Goal: Task Accomplishment & Management: Complete application form

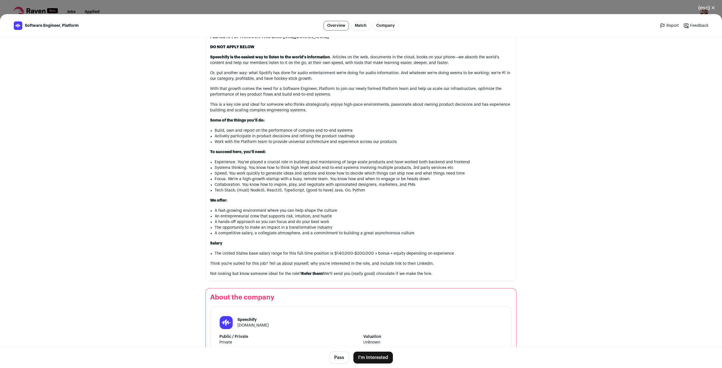
scroll to position [282, 0]
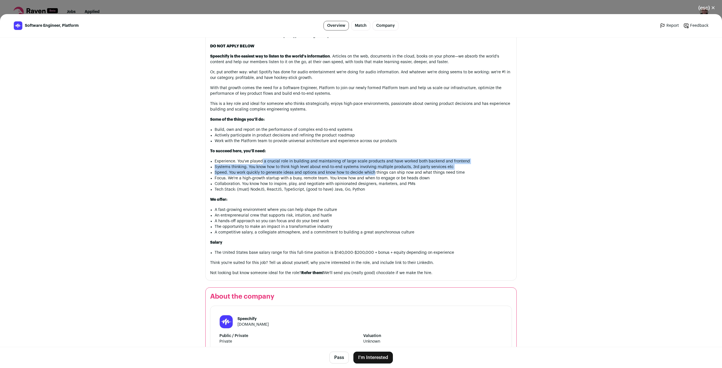
drag, startPoint x: 260, startPoint y: 160, endPoint x: 372, endPoint y: 174, distance: 113.6
click at [372, 174] on ul "Experience. You've played a crucial role in building and maintaining of large s…" at bounding box center [363, 175] width 297 height 34
click at [372, 174] on li "Speed. You work quickly to generate ideas and options and know how to decide wh…" at bounding box center [363, 173] width 297 height 6
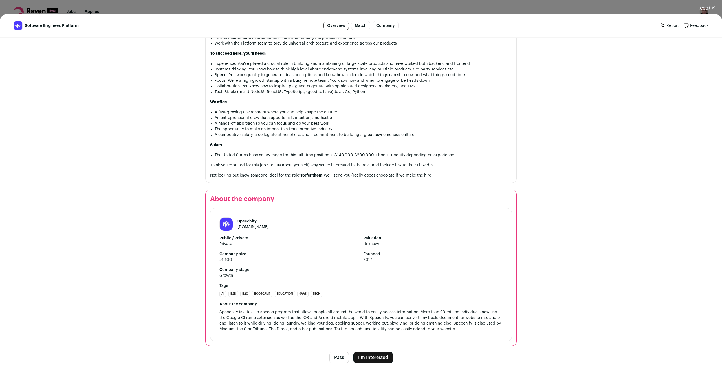
scroll to position [386, 0]
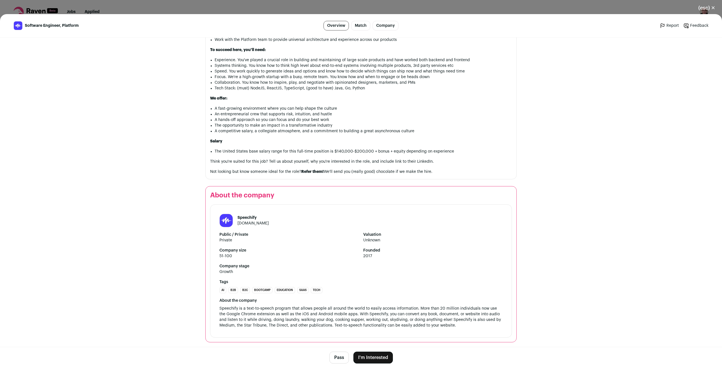
click at [372, 357] on button "I'm Interested" at bounding box center [372, 358] width 39 height 12
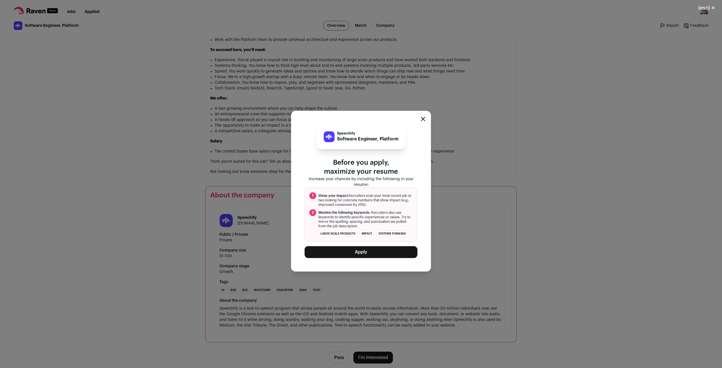
click at [356, 251] on button "Apply" at bounding box center [360, 252] width 113 height 12
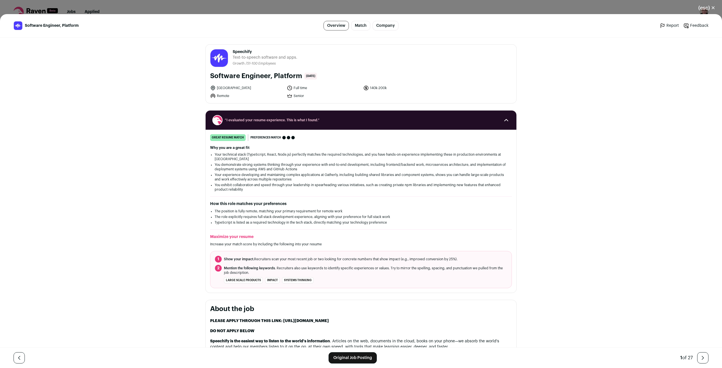
drag, startPoint x: 297, startPoint y: 260, endPoint x: 466, endPoint y: 262, distance: 169.2
click at [466, 262] on ol "1 Show your impact. Recruiters scan your most recent job or two looking for con…" at bounding box center [361, 269] width 302 height 37
drag, startPoint x: 246, startPoint y: 266, endPoint x: 372, endPoint y: 269, distance: 125.2
click at [371, 269] on span "Mention the following keywords . Recruiters also use keywords to identify speci…" at bounding box center [365, 270] width 283 height 9
click at [377, 268] on span "Mention the following keywords . Recruiters also use keywords to identify speci…" at bounding box center [365, 270] width 283 height 9
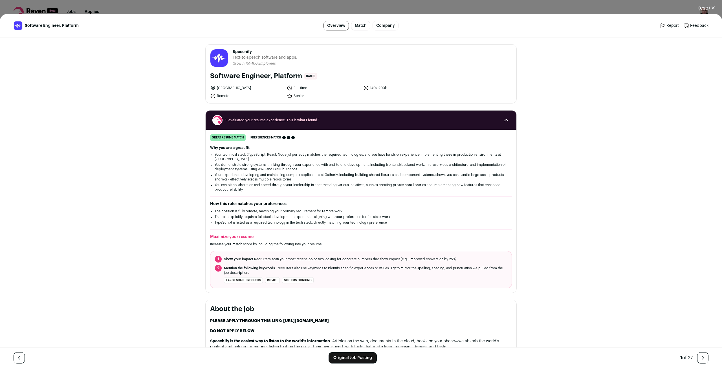
click at [712, 6] on button "(esc) ✕" at bounding box center [706, 8] width 30 height 12
